Goal: Task Accomplishment & Management: Manage account settings

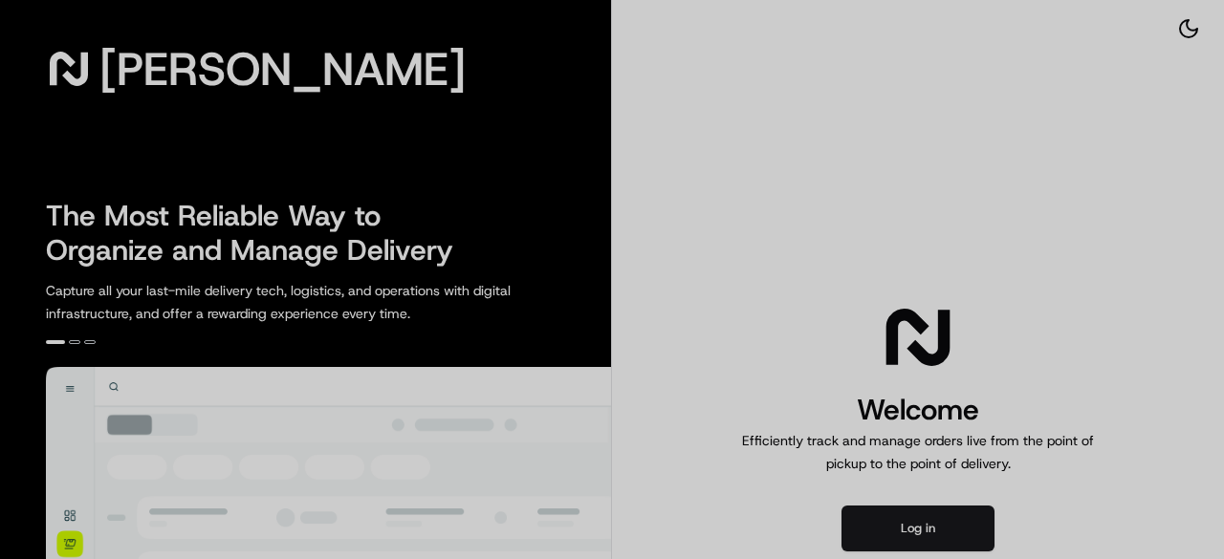
click at [922, 533] on div at bounding box center [612, 279] width 1224 height 559
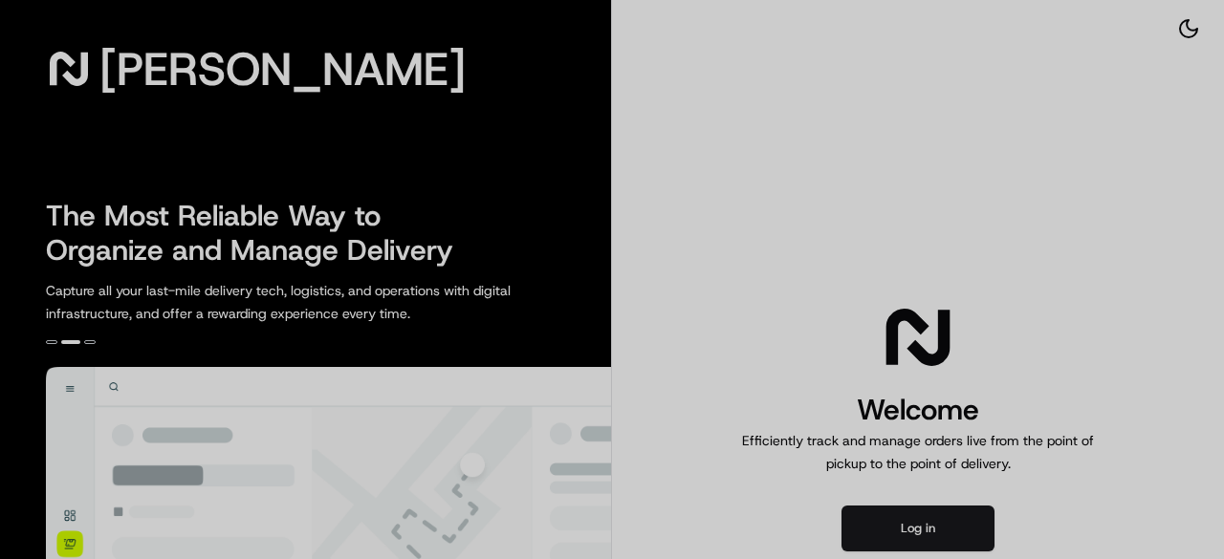
drag, startPoint x: 922, startPoint y: 533, endPoint x: 924, endPoint y: 521, distance: 11.6
click at [924, 521] on div at bounding box center [612, 279] width 1224 height 559
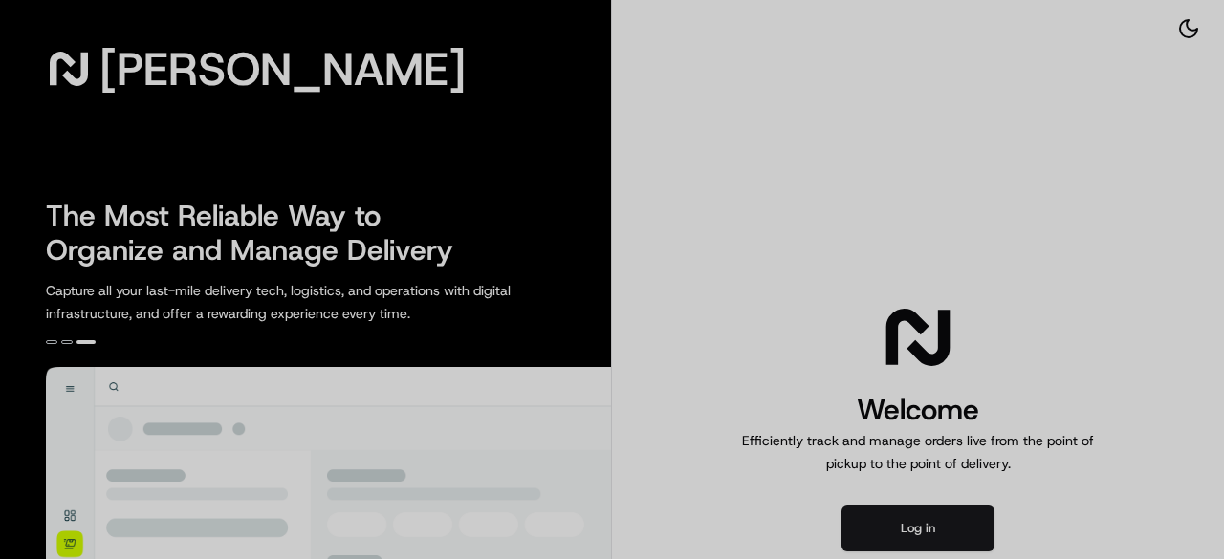
click at [924, 537] on div at bounding box center [612, 279] width 1224 height 559
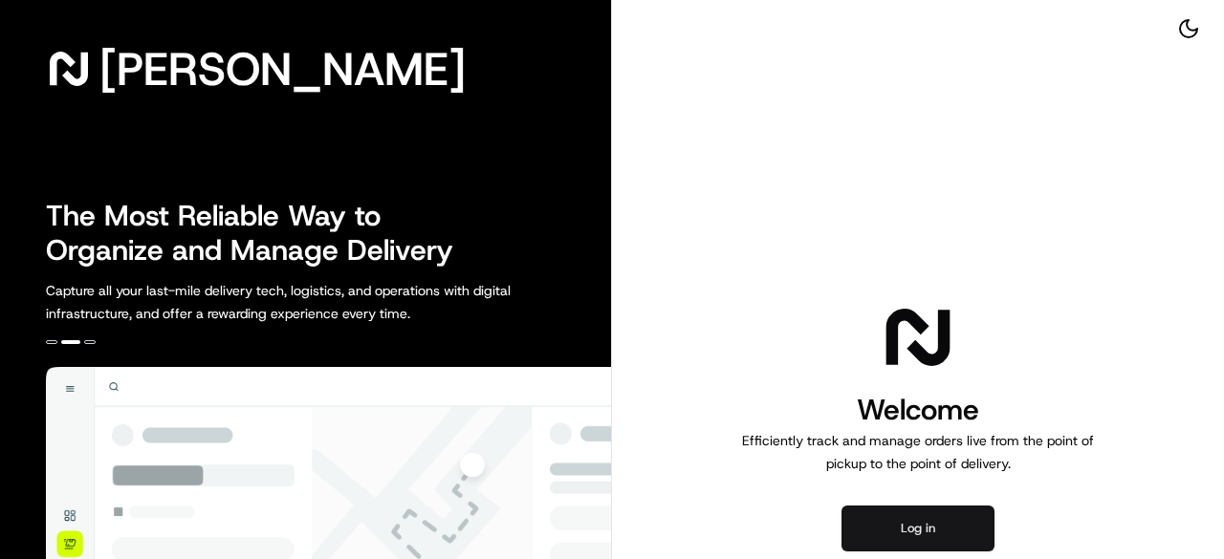
click at [874, 528] on button "Log in" at bounding box center [917, 529] width 153 height 46
